Goal: Information Seeking & Learning: Learn about a topic

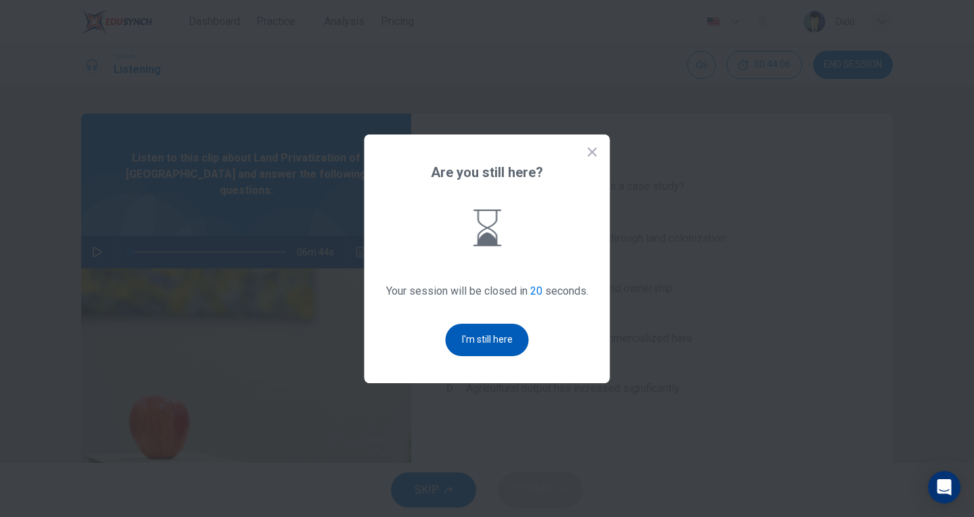
click at [486, 342] on button "I'm still here" at bounding box center [487, 340] width 83 height 32
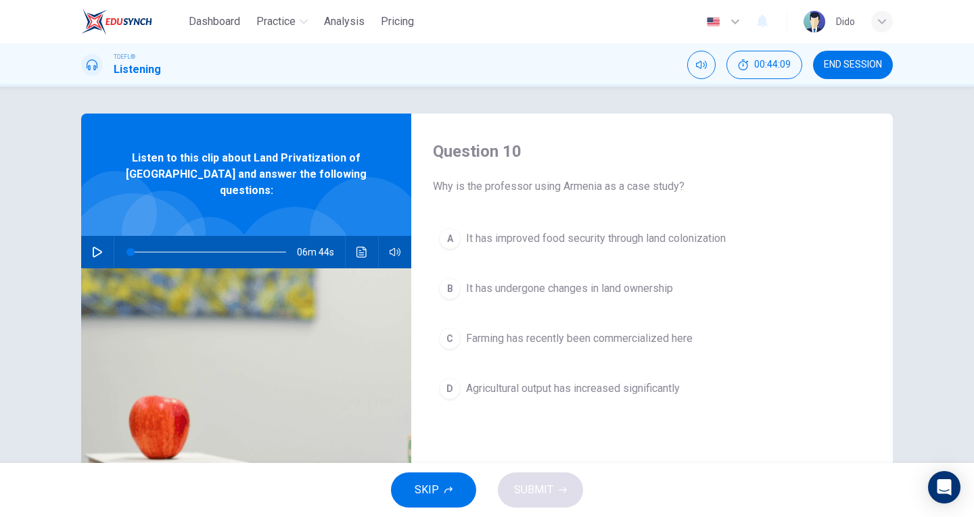
click at [93, 247] on icon "button" at bounding box center [97, 252] width 9 height 11
click at [151, 248] on span at bounding box center [155, 252] width 8 height 8
click at [139, 248] on span at bounding box center [141, 252] width 8 height 8
click at [138, 248] on span at bounding box center [142, 252] width 8 height 8
click at [201, 248] on span at bounding box center [205, 252] width 8 height 8
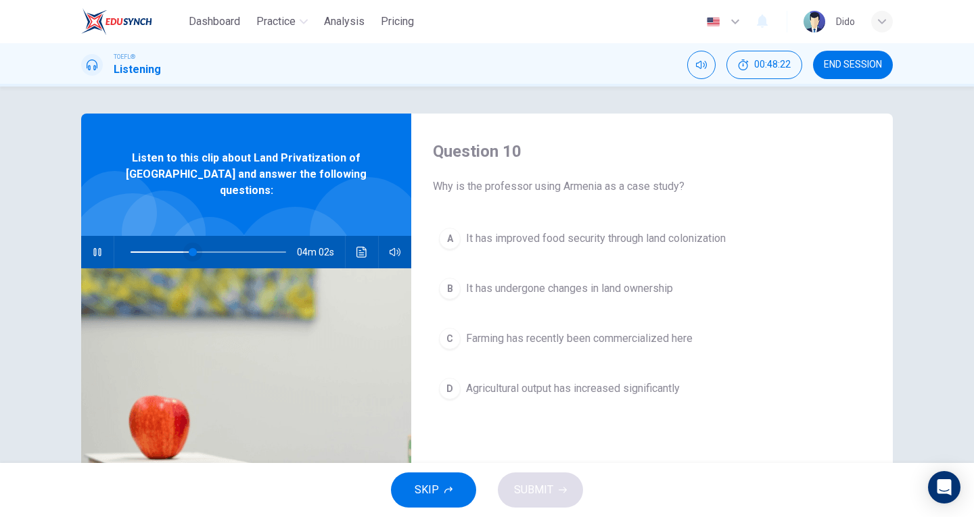
click at [189, 248] on span at bounding box center [193, 252] width 8 height 8
click at [97, 247] on icon "button" at bounding box center [97, 252] width 11 height 11
click at [97, 247] on button "button" at bounding box center [98, 252] width 22 height 32
click at [184, 248] on span at bounding box center [188, 252] width 8 height 8
click at [96, 247] on icon "button" at bounding box center [97, 252] width 11 height 11
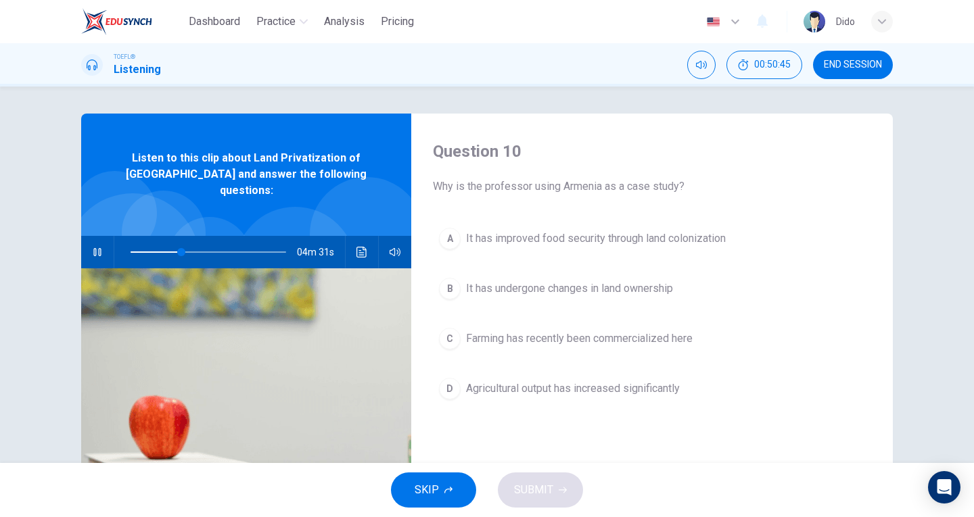
type input "33"
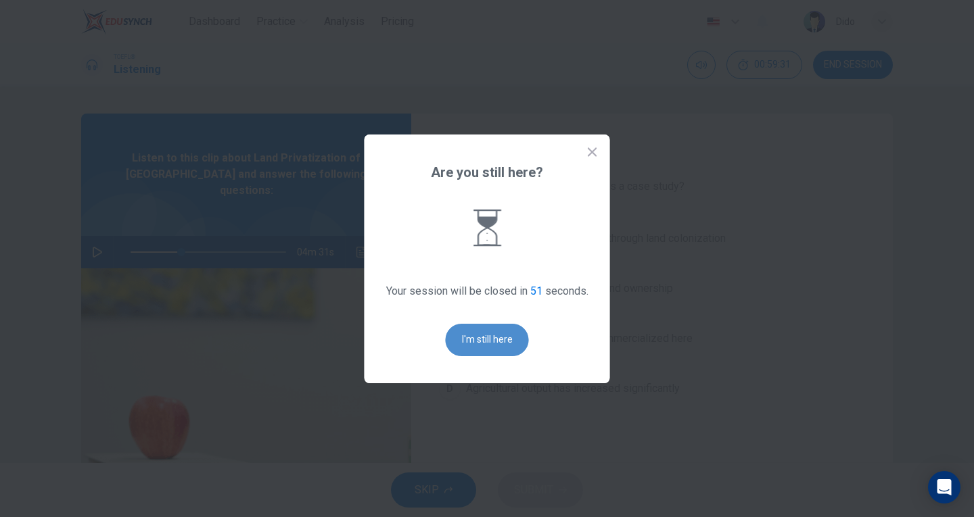
click at [488, 340] on button "I'm still here" at bounding box center [487, 340] width 83 height 32
click at [513, 333] on button "I'm still here" at bounding box center [487, 340] width 83 height 32
click at [520, 338] on button "I'm still here" at bounding box center [487, 340] width 83 height 32
click at [590, 152] on icon at bounding box center [593, 152] width 14 height 14
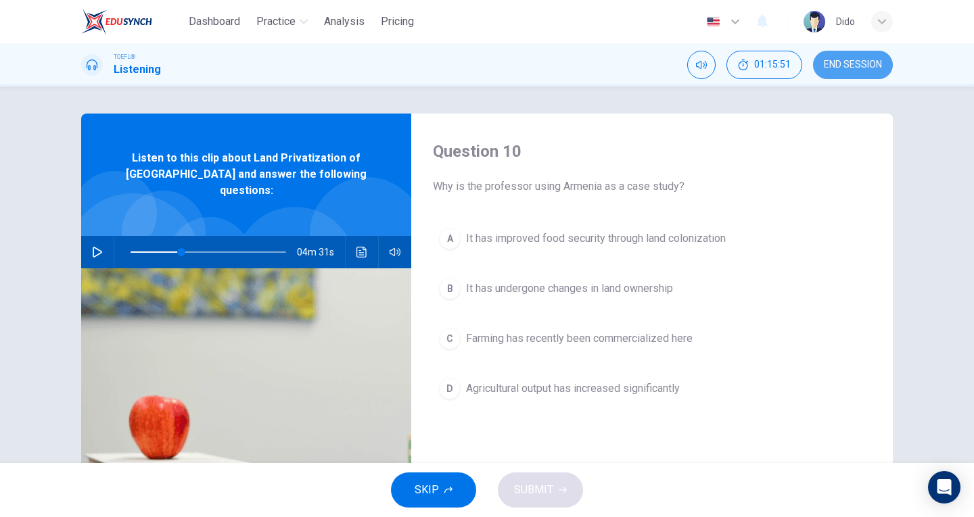
click at [859, 64] on span "END SESSION" at bounding box center [853, 65] width 58 height 11
